Goal: Contribute content

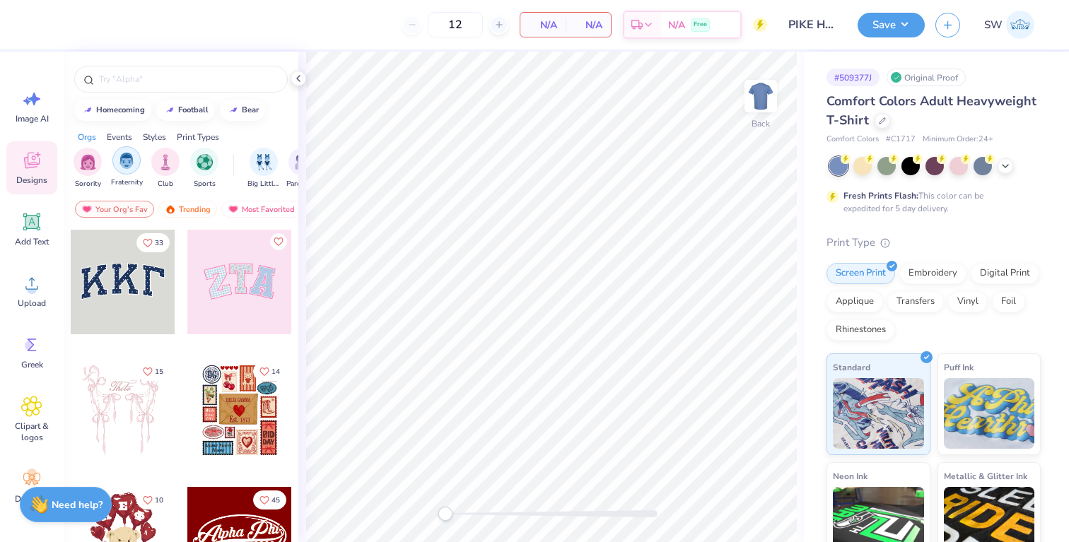
click at [124, 153] on img "filter for Fraternity" at bounding box center [127, 161] width 16 height 16
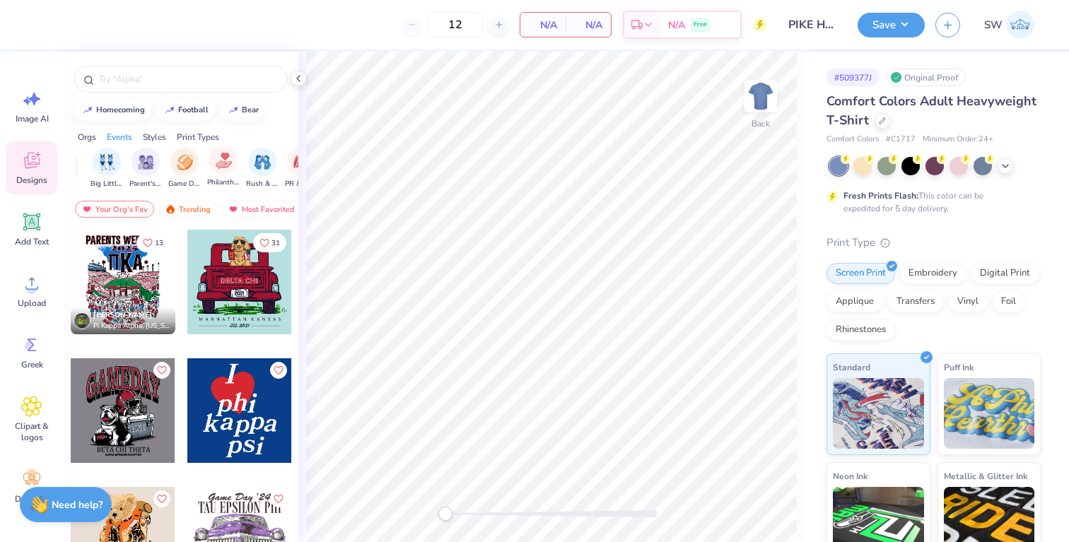
scroll to position [0, 158]
click at [186, 172] on div "filter for Game Day" at bounding box center [184, 160] width 28 height 28
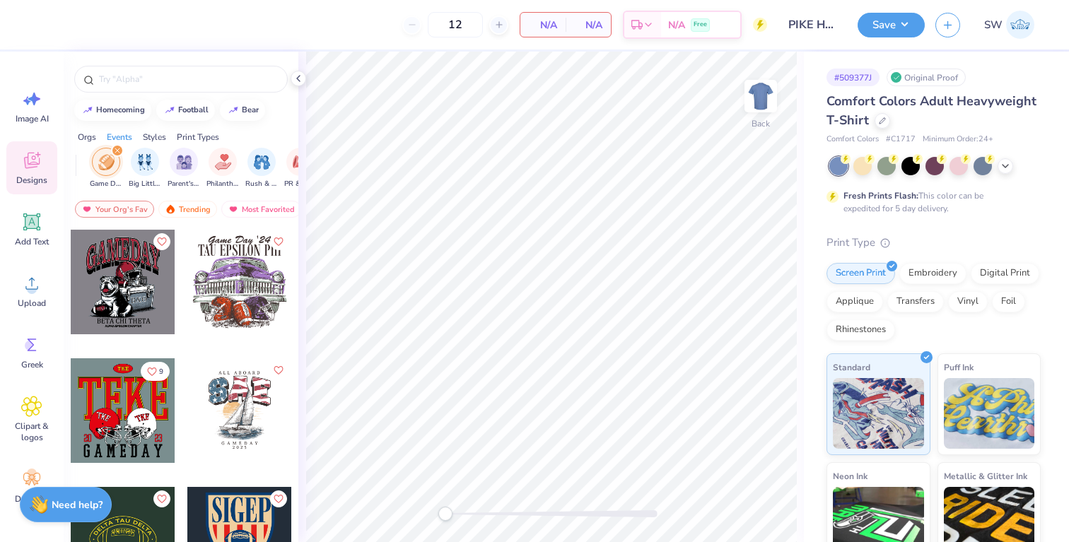
click at [105, 163] on img "filter for Game Day" at bounding box center [106, 162] width 16 height 16
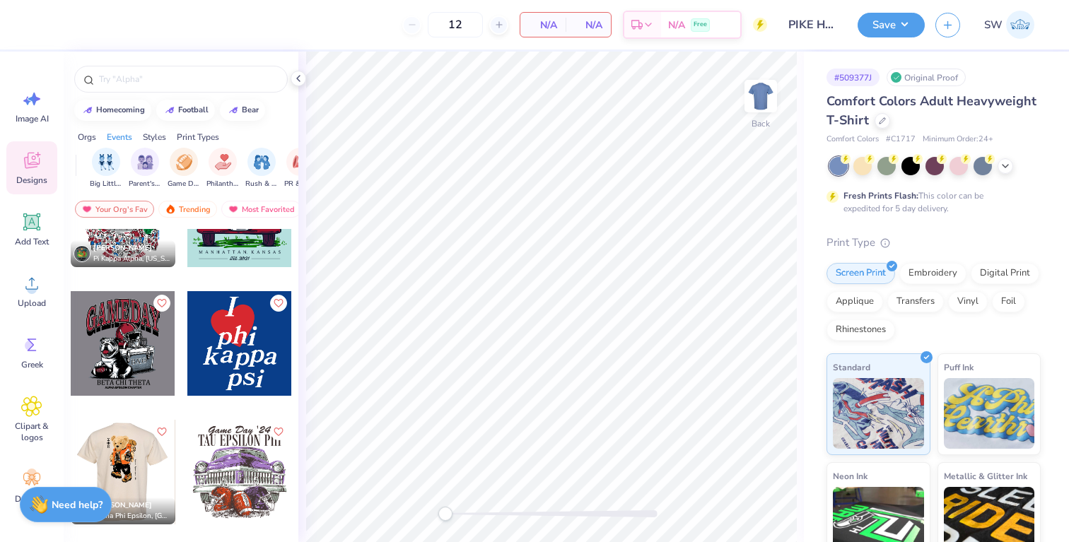
scroll to position [0, 0]
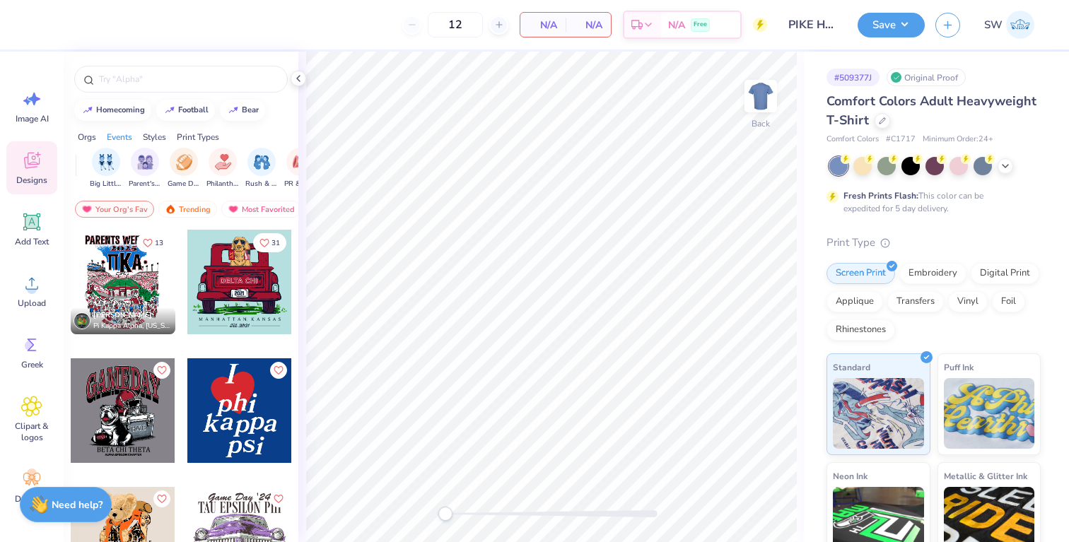
click at [133, 277] on div at bounding box center [18, 282] width 314 height 105
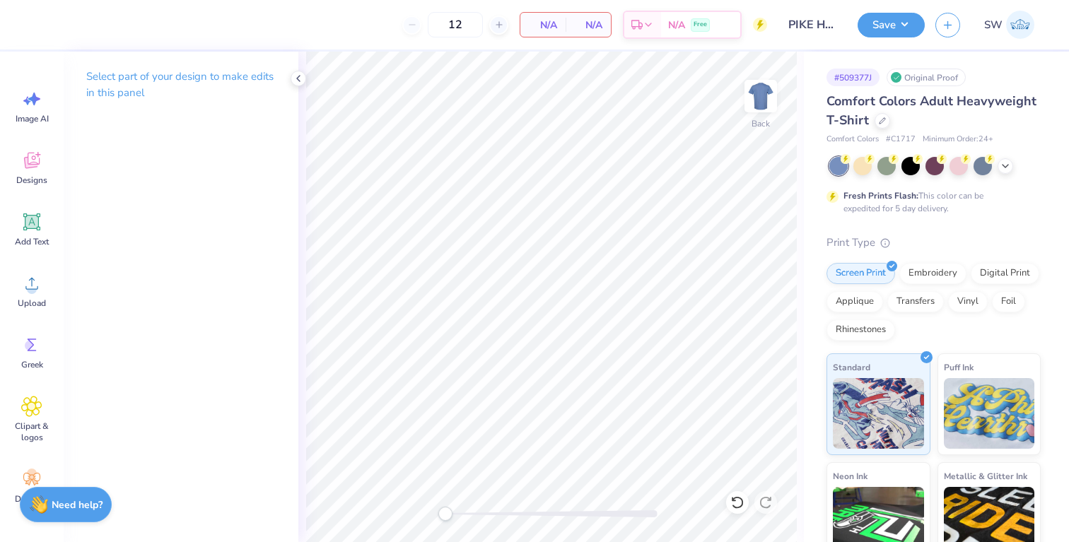
click at [761, 92] on img at bounding box center [760, 96] width 28 height 28
click at [40, 164] on icon at bounding box center [31, 160] width 21 height 21
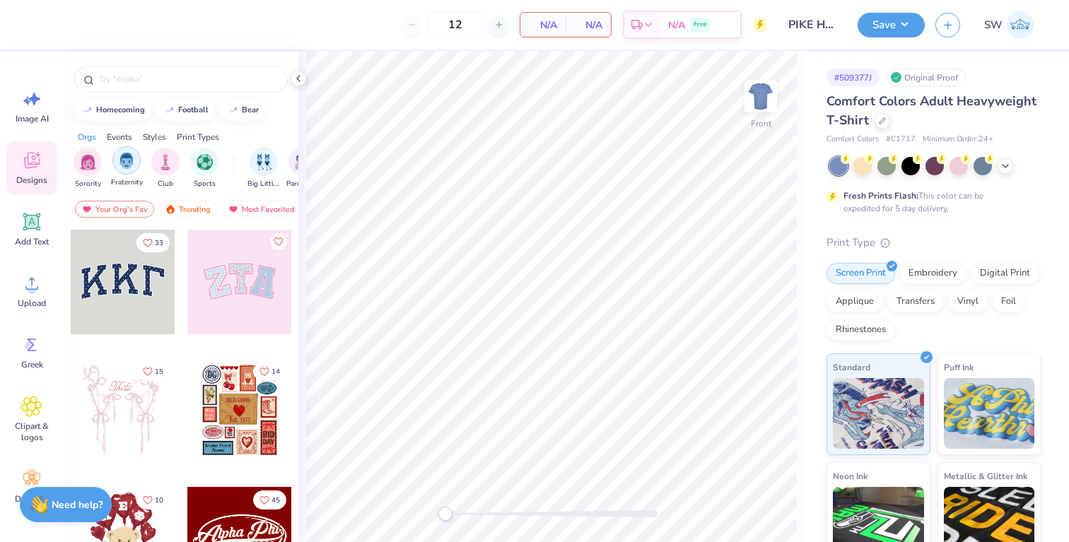
click at [136, 153] on div "filter for Fraternity" at bounding box center [126, 160] width 28 height 28
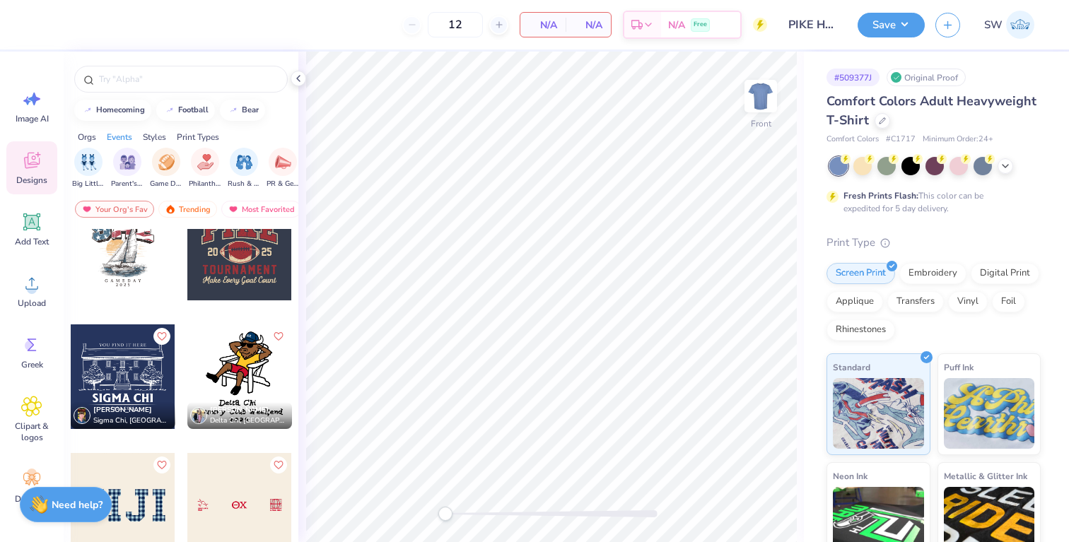
scroll to position [2089, 0]
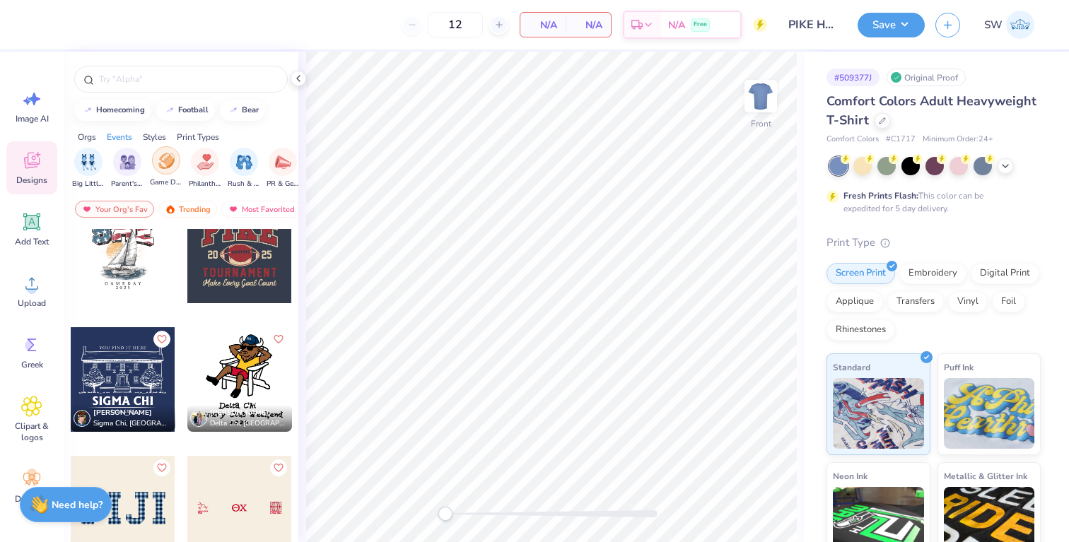
click at [165, 159] on img "filter for Game Day" at bounding box center [166, 161] width 16 height 16
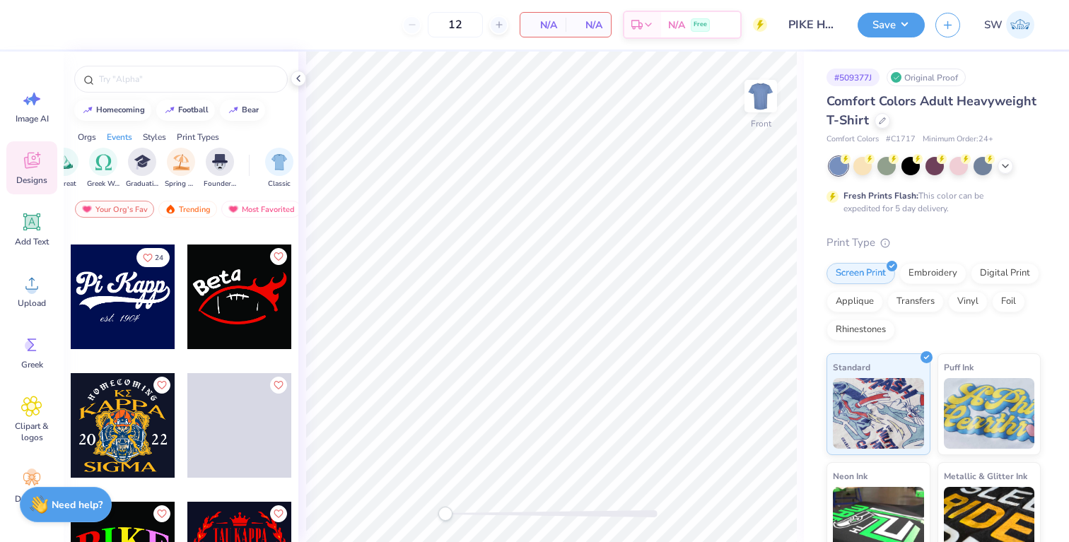
scroll to position [5720, 0]
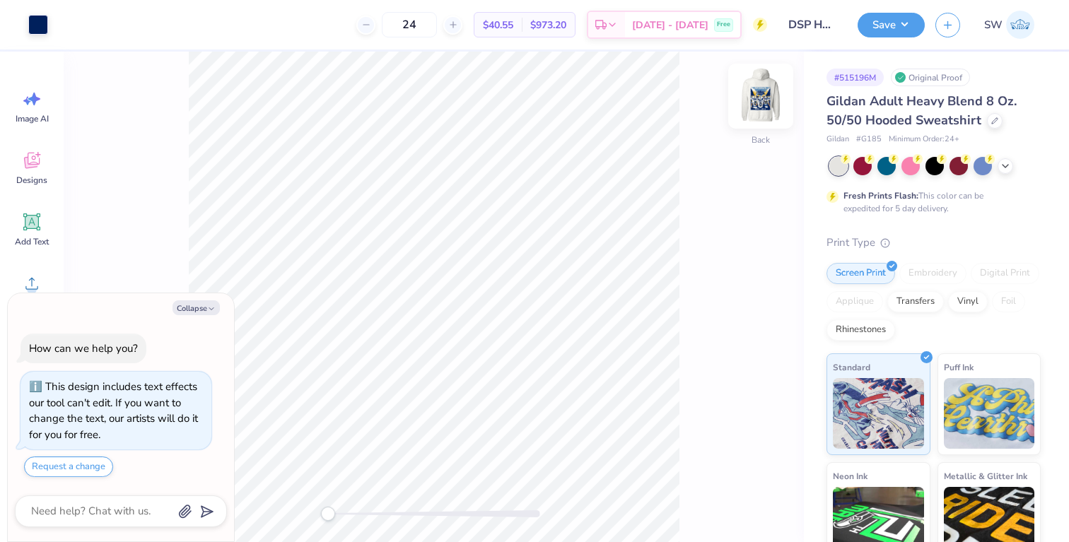
click at [761, 105] on img at bounding box center [760, 96] width 57 height 57
click at [377, 504] on div "Front" at bounding box center [434, 297] width 740 height 491
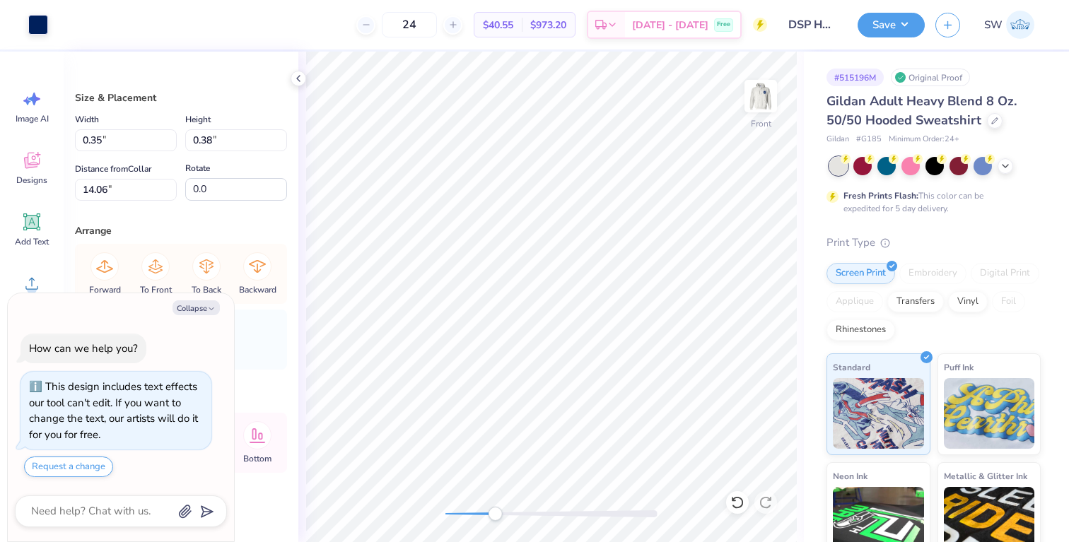
type textarea "x"
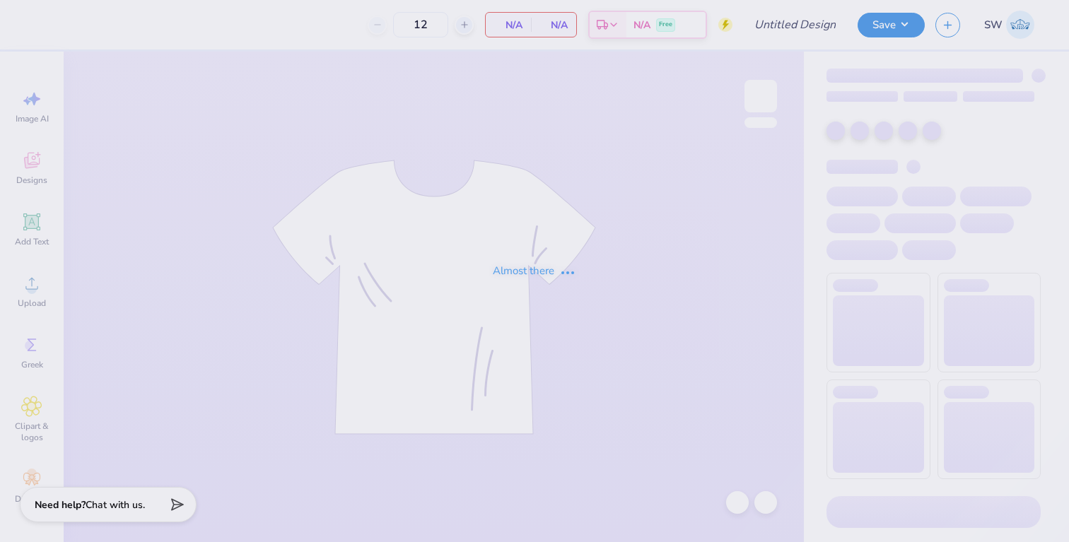
type input "DSP Homecoming '25"
type input "24"
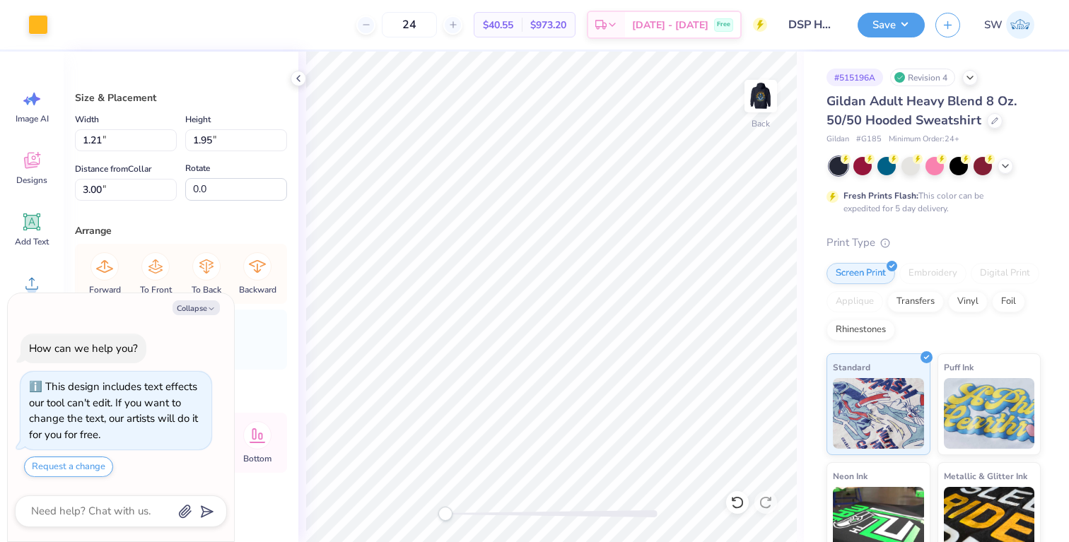
type textarea "x"
